Goal: Task Accomplishment & Management: Manage account settings

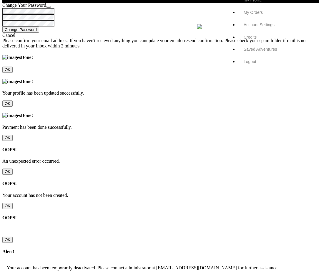
scroll to position [23, 0]
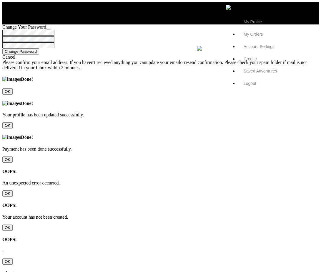
type input "Roman"
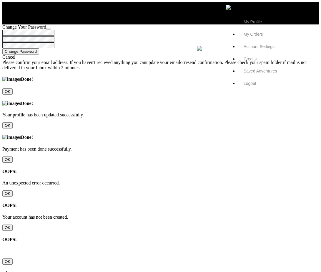
type input "110000000"
type input "000123456789"
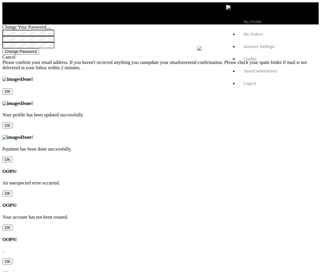
checkbox input "true"
type input "Eirik"
type input "Y. A. [PERSON_NAME]"
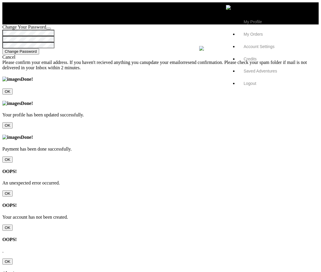
type input "testuser4444"
type input "TAGLINE TAGLINE TAGLINE TAGL"
type textarea "DESCRIPTION DESCRIPTION DESCRIPTION DESCRIPTION DESCRIPTION DESCRIPTION DESCRIP…"
type input "[EMAIL_ADDRESS][DOMAIN_NAME]"
type input "[PHONE_NUMBER]"
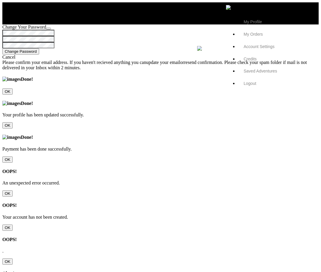
type input "Roman"
type input "110000000"
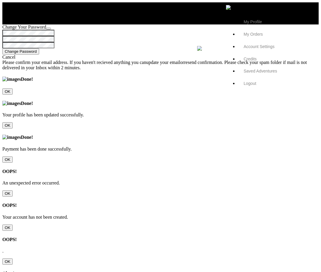
type input "000123456789"
checkbox input "true"
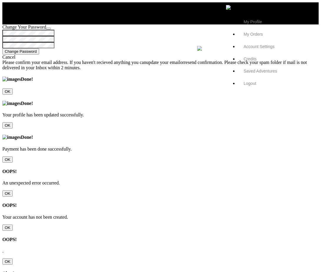
click at [157, 197] on div "OOPS! An unexpected error occurred. OK" at bounding box center [160, 183] width 317 height 28
type input "Eirik"
type input "Y. A. [PERSON_NAME]"
type input "testuser4444"
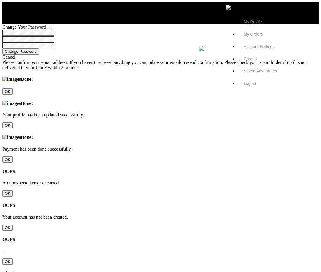
type input "TAGLINE TAGLINE TAGLINE TAGL"
type textarea "DESCRIPTION DESCRIPTION DESCRIPTION DESCRIPTION DESCRIPTION DESCRIPTION DESCRIP…"
type input "[EMAIL_ADDRESS][DOMAIN_NAME]"
type input "[PHONE_NUMBER]"
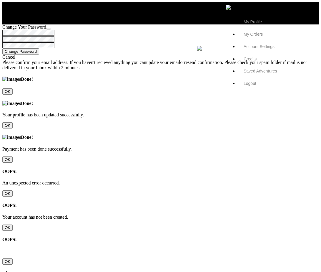
type input "Roman"
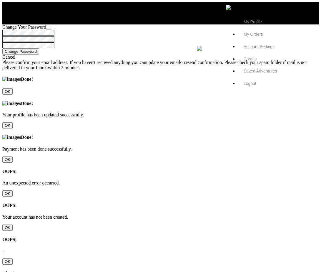
type input "110000000"
type input "000123456789"
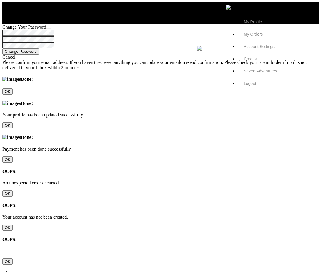
checkbox input "true"
click at [13, 190] on input "OK" at bounding box center [7, 193] width 10 height 6
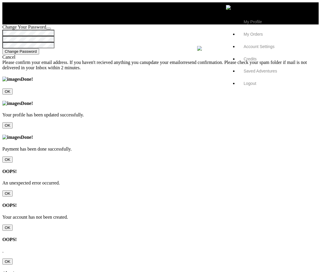
type input "Eirik"
type input "Y. A. [PERSON_NAME]"
type input "testuser4444"
type input "TAGLINE TAGLINE TAGLINE TAGL"
type textarea "DESCRIPTION DESCRIPTION DESCRIPTION DESCRIPTION DESCRIPTION DESCRIPTION DESCRIP…"
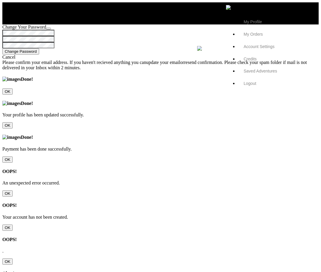
type input "[EMAIL_ADDRESS][DOMAIN_NAME]"
type input "[PHONE_NUMBER]"
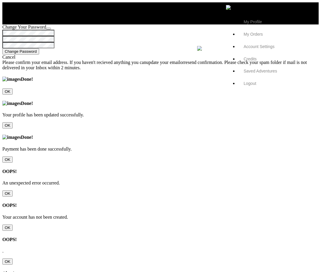
type input "Roman"
type input "110000000"
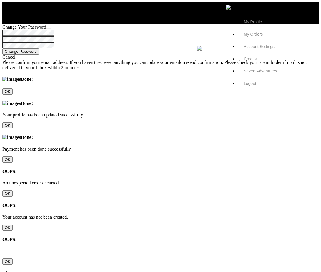
type input "000123456789"
checkbox input "true"
